Goal: Task Accomplishment & Management: Manage account settings

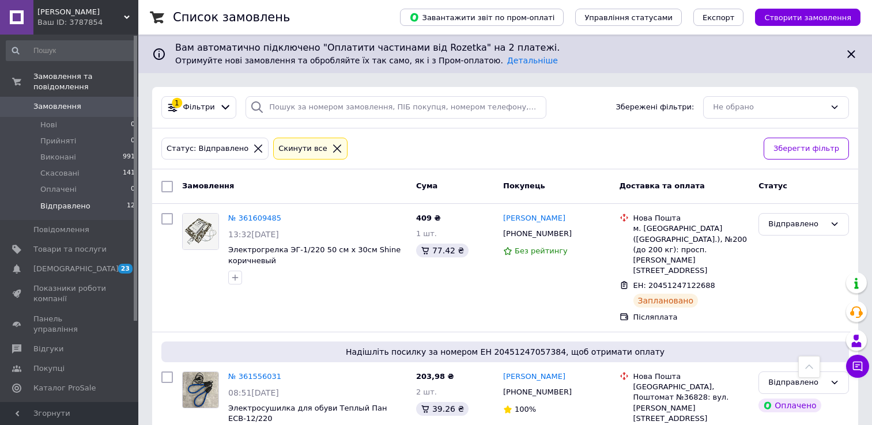
scroll to position [1227, 0]
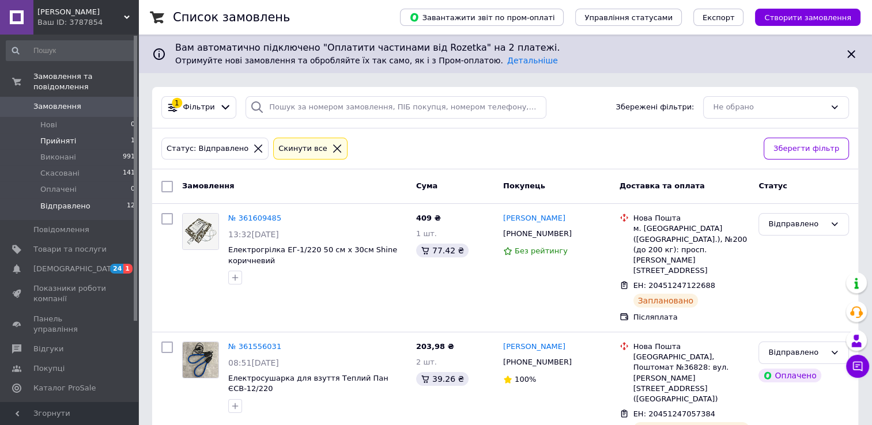
click at [60, 136] on span "Прийняті" at bounding box center [58, 141] width 36 height 10
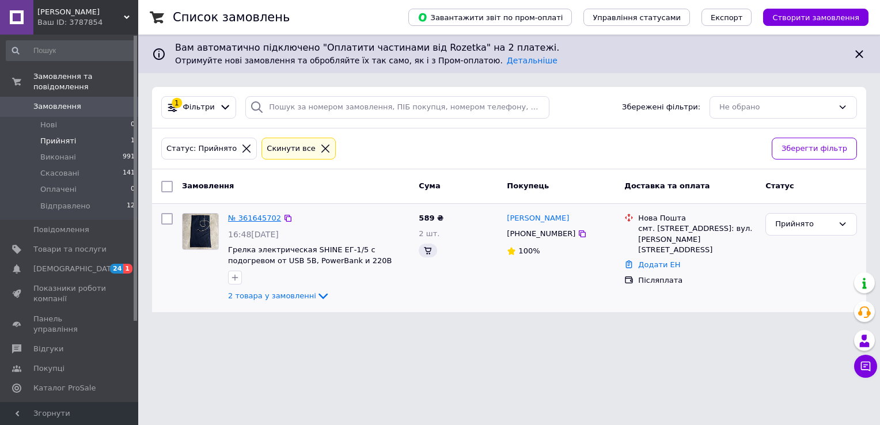
click at [267, 220] on link "№ 361645702" at bounding box center [254, 218] width 53 height 9
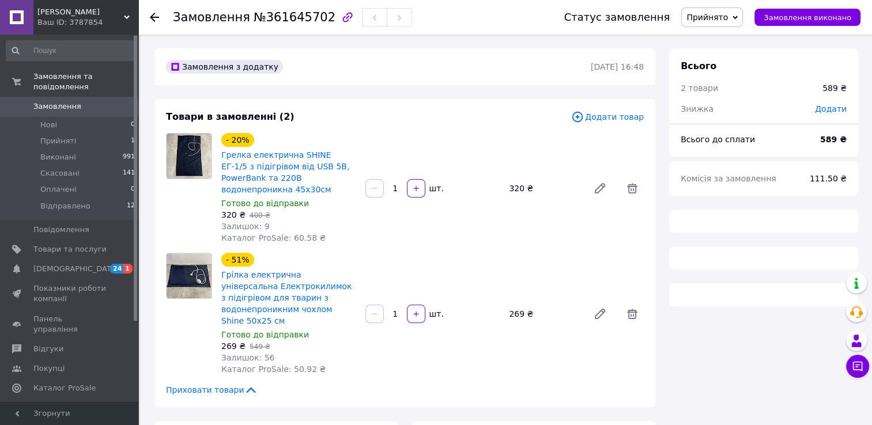
click at [719, 20] on span "Прийнято" at bounding box center [706, 17] width 41 height 9
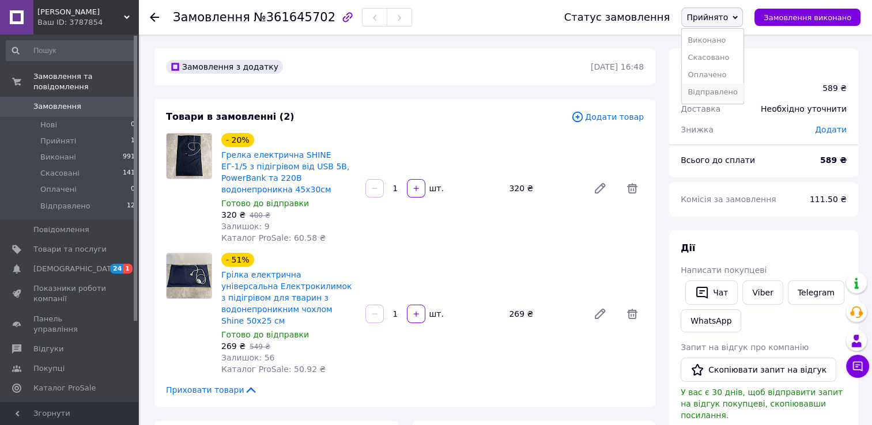
click at [719, 94] on li "Відправлено" at bounding box center [713, 92] width 62 height 17
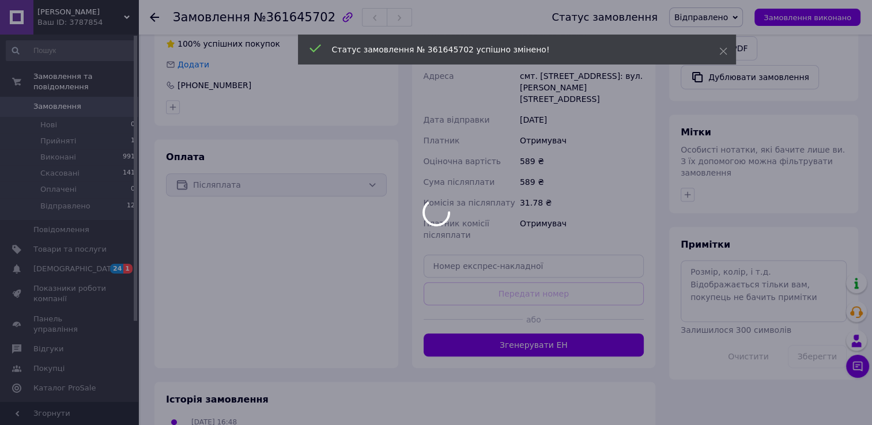
scroll to position [461, 0]
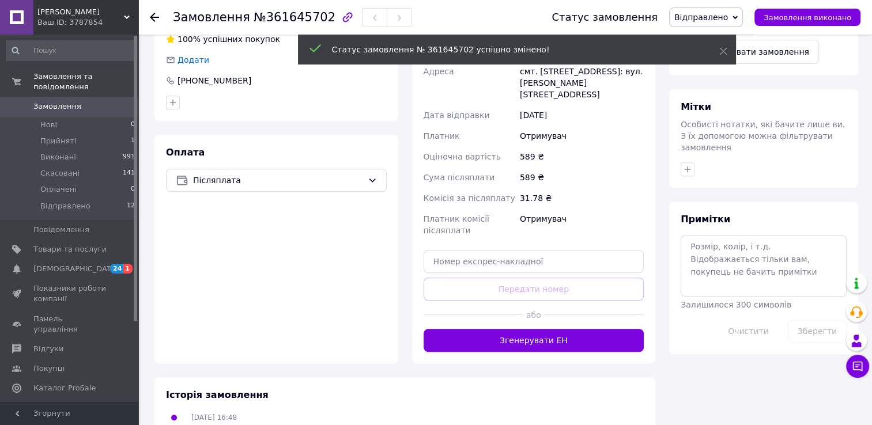
click at [538, 251] on div "Доставка Редагувати Нова Пошта (платна) Отримувач [PERSON_NAME] Телефон отримув…" at bounding box center [533, 162] width 221 height 380
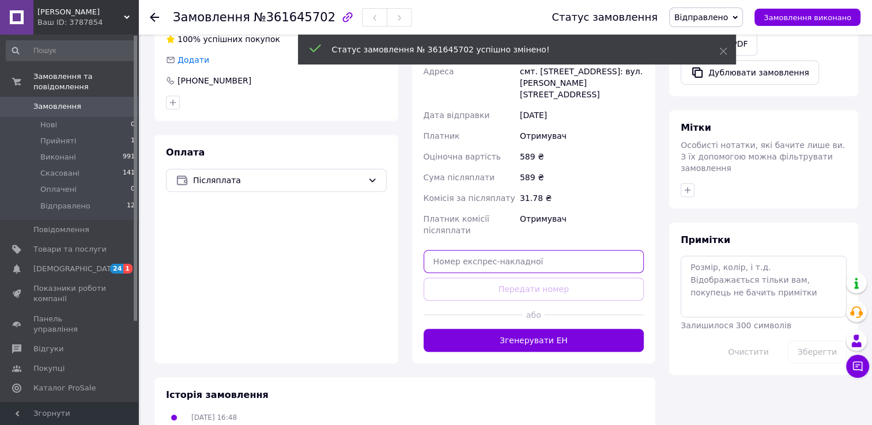
click at [530, 250] on input "text" at bounding box center [533, 261] width 221 height 23
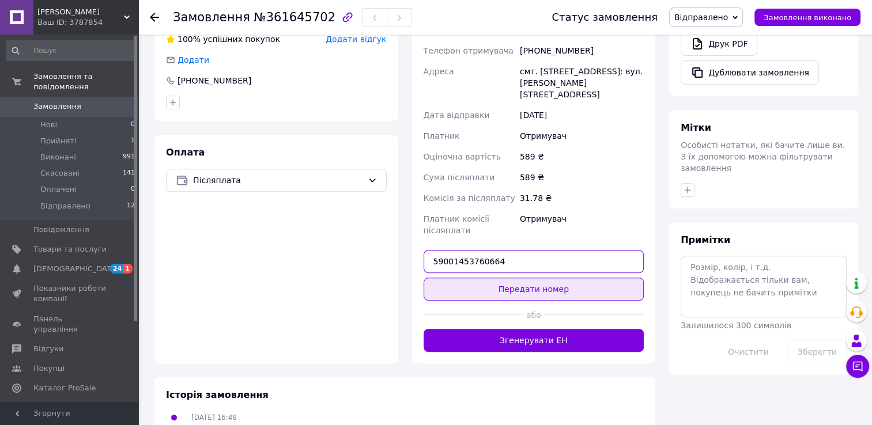
type input "59001453760664"
click at [546, 278] on button "Передати номер" at bounding box center [533, 289] width 221 height 23
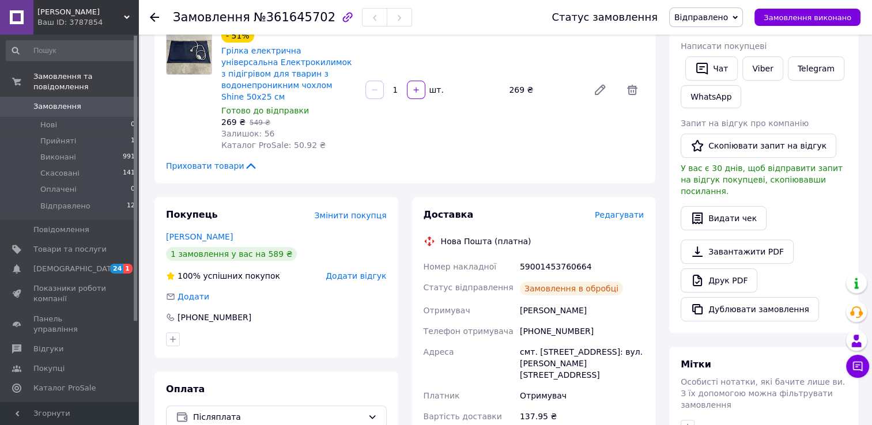
scroll to position [222, 0]
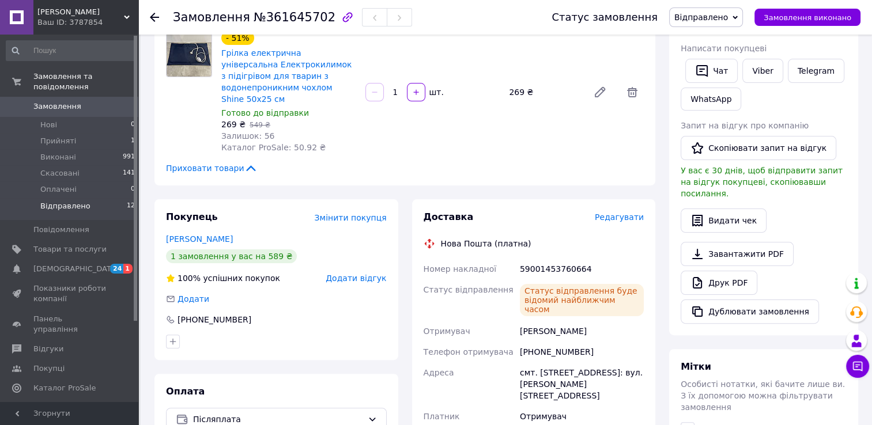
click at [101, 198] on li "Відправлено 12" at bounding box center [71, 209] width 142 height 22
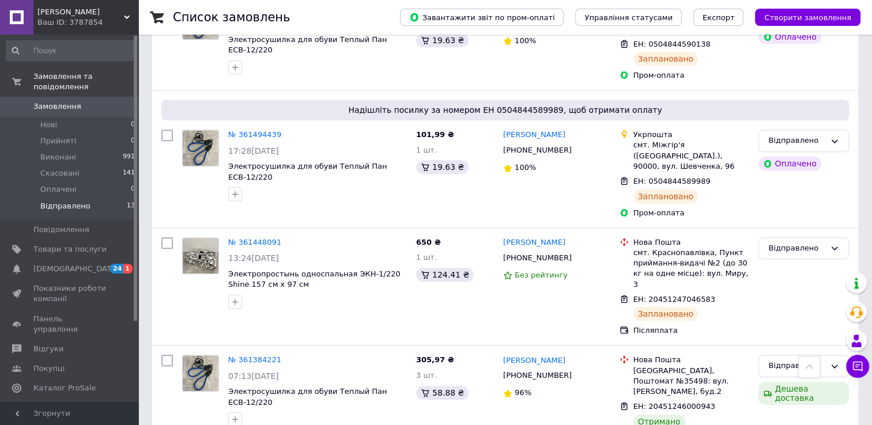
scroll to position [1186, 0]
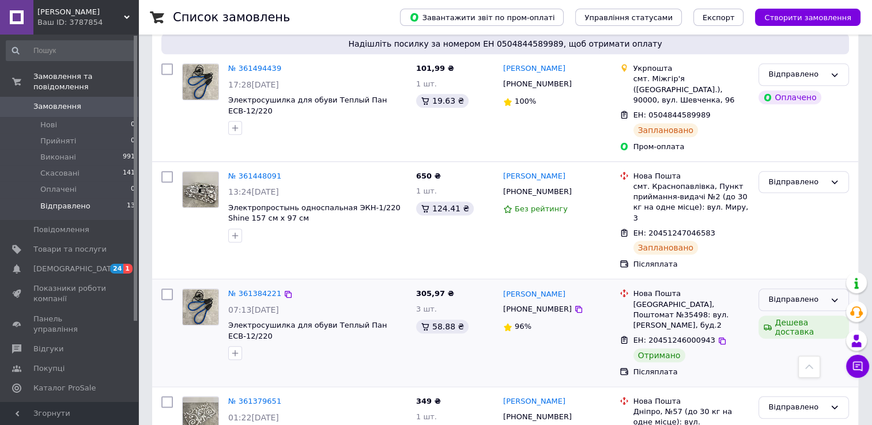
click at [817, 294] on div "Відправлено" at bounding box center [796, 300] width 57 height 12
click at [794, 335] on li "Виконано" at bounding box center [803, 345] width 89 height 21
click at [101, 264] on span "[DEMOGRAPHIC_DATA]" at bounding box center [69, 269] width 73 height 10
